Goal: Find specific page/section: Find specific page/section

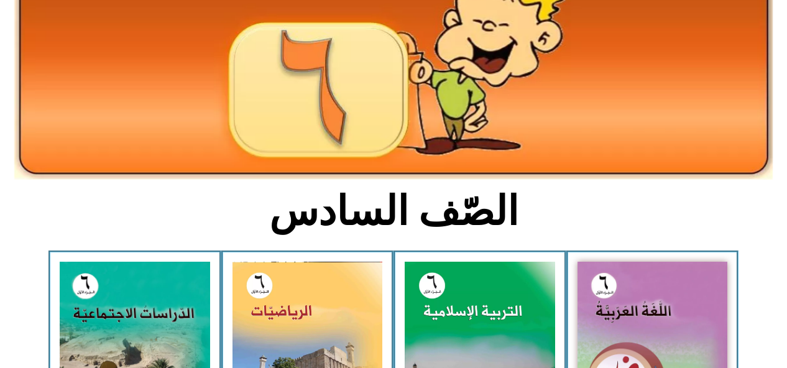
scroll to position [150, 0]
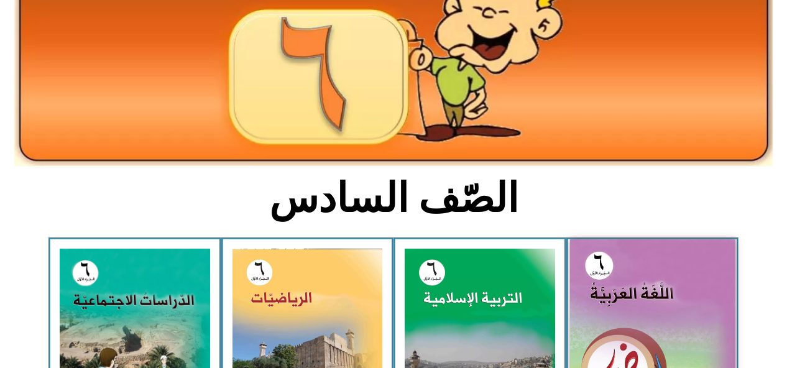
click at [615, 268] on img at bounding box center [651, 342] width 165 height 206
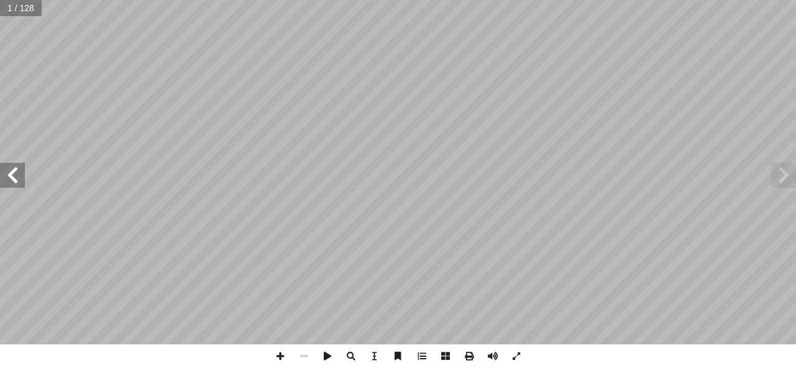
click at [19, 11] on input "text" at bounding box center [21, 8] width 42 height 16
type input "**"
